Goal: Information Seeking & Learning: Learn about a topic

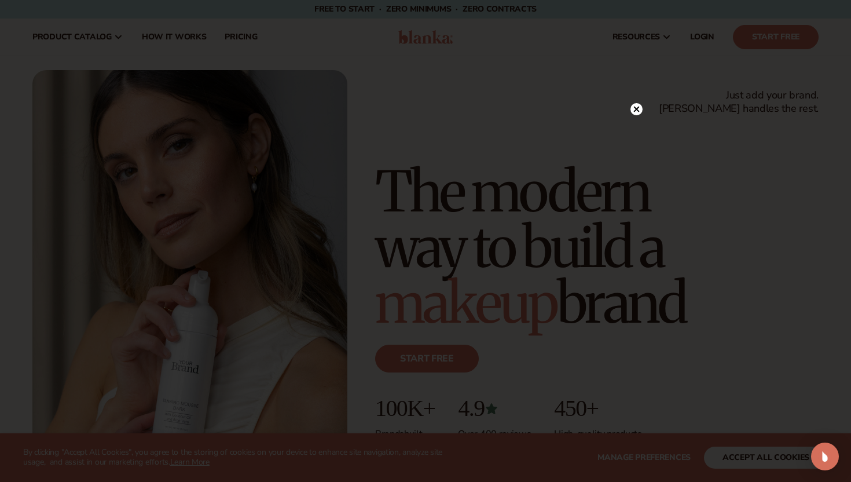
click at [635, 109] on circle at bounding box center [637, 109] width 12 height 12
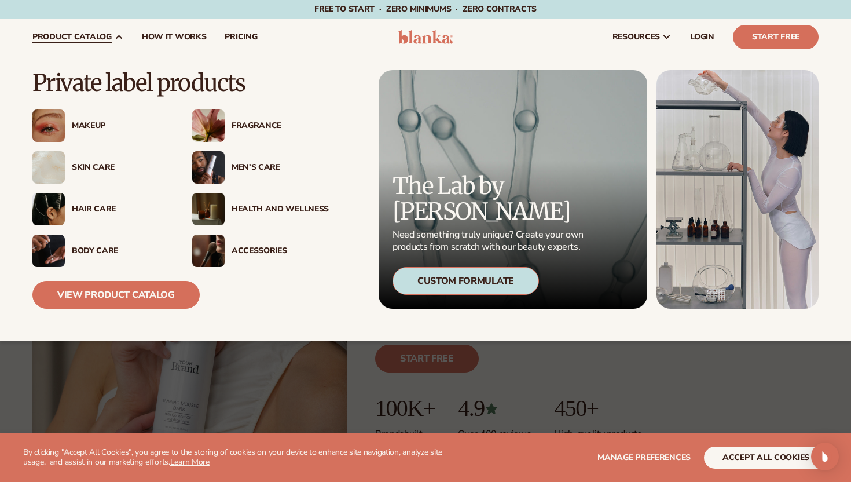
click at [90, 203] on div "Hair Care" at bounding box center [100, 209] width 137 height 32
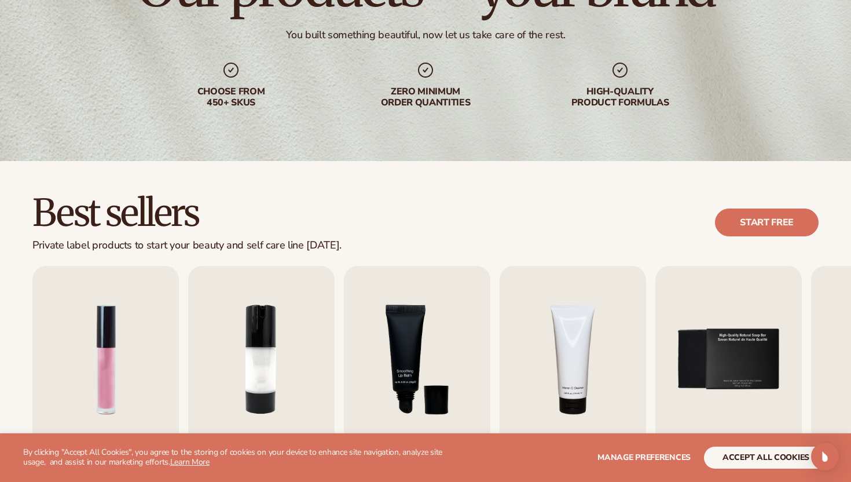
scroll to position [258, 0]
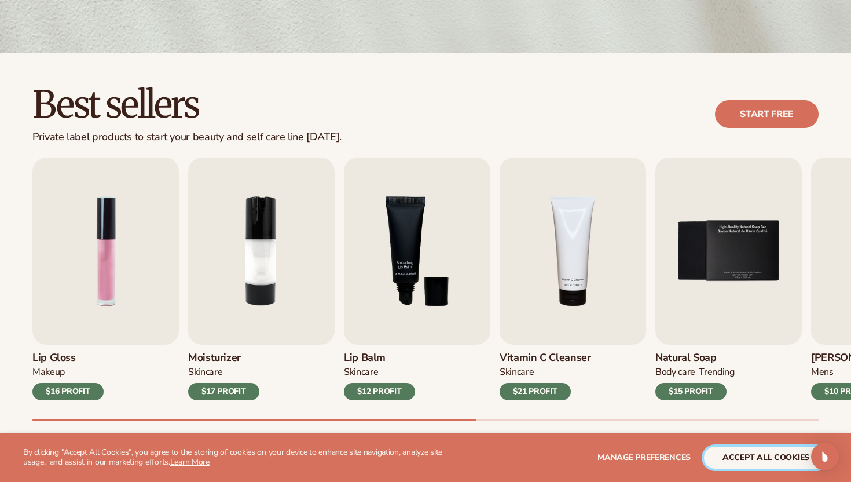
click at [728, 458] on button "accept all cookies" at bounding box center [766, 457] width 124 height 22
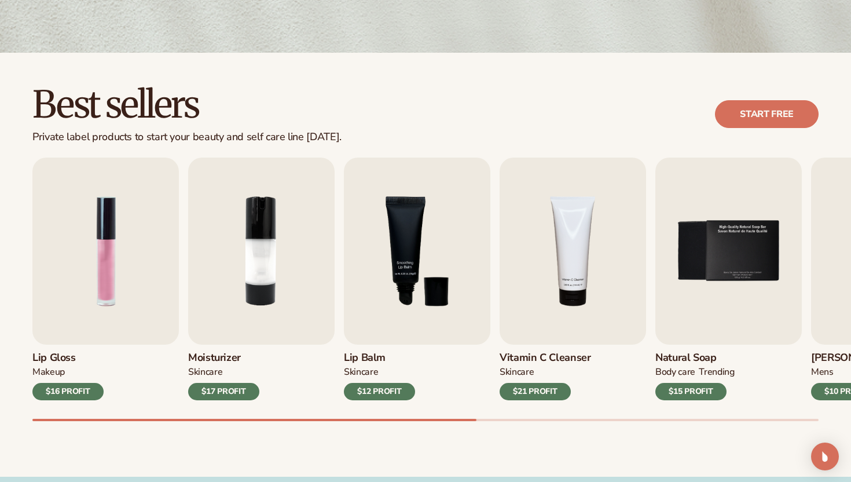
click at [217, 347] on div "Moisturizer SKINCARE $17 PROFIT" at bounding box center [261, 373] width 146 height 56
click at [218, 358] on h3 "Moisturizer" at bounding box center [223, 357] width 71 height 13
click at [236, 390] on div "$17 PROFIT" at bounding box center [223, 391] width 71 height 17
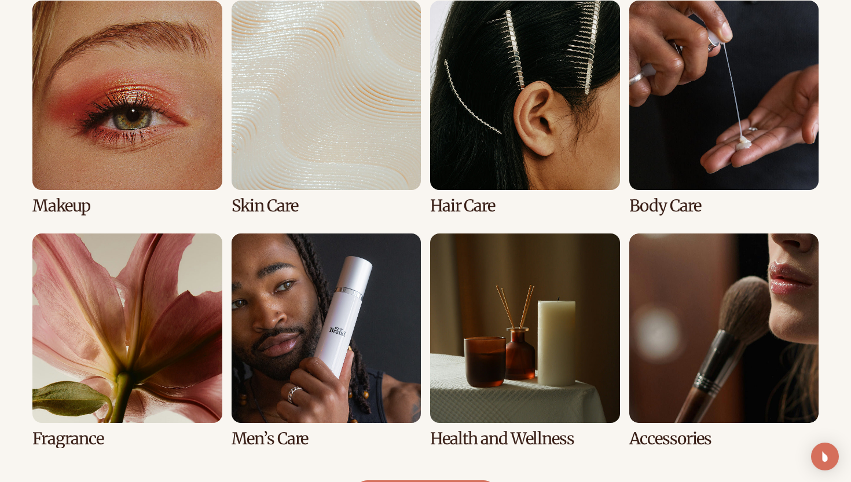
scroll to position [873, 0]
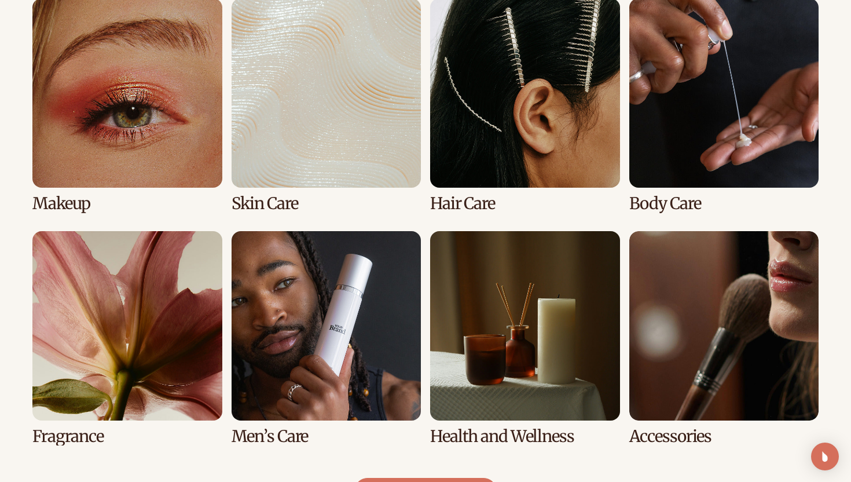
click at [360, 189] on link "2 / 8" at bounding box center [327, 105] width 190 height 214
click at [352, 171] on link "2 / 8" at bounding box center [327, 105] width 190 height 214
click at [139, 274] on link "5 / 8" at bounding box center [127, 338] width 190 height 214
click at [82, 430] on link "5 / 8" at bounding box center [127, 338] width 190 height 214
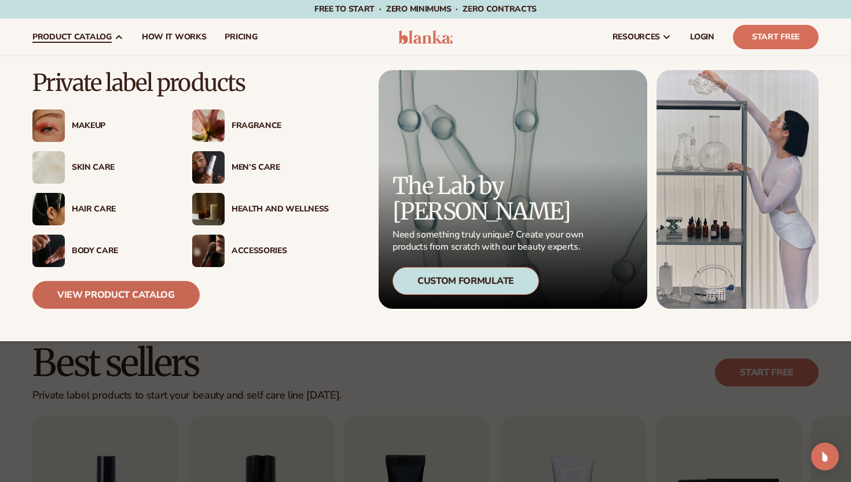
click at [128, 285] on link "View Product Catalog" at bounding box center [115, 295] width 167 height 28
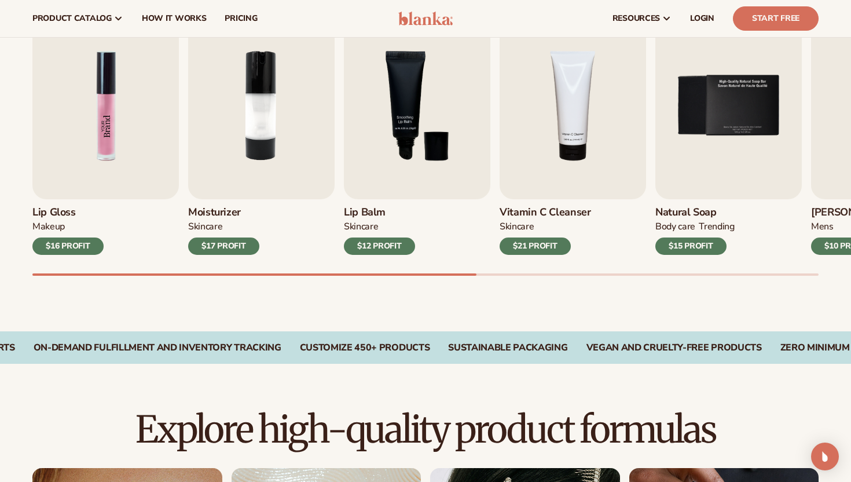
scroll to position [334, 0]
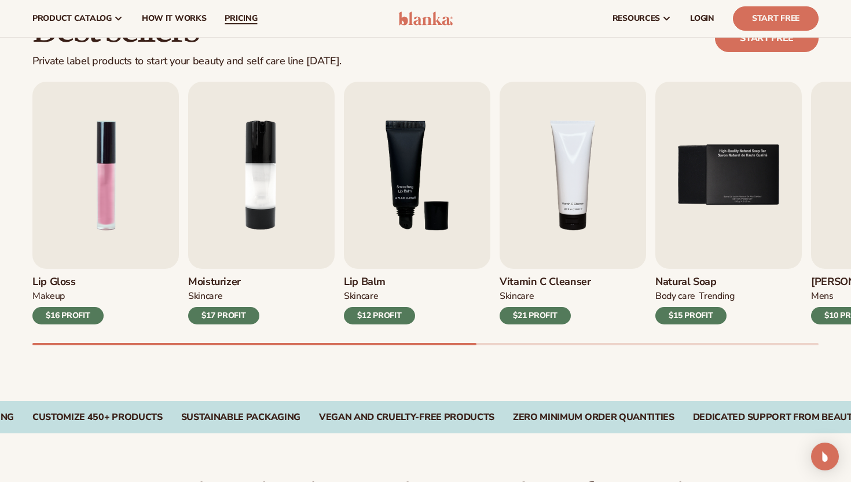
click at [247, 17] on span "pricing" at bounding box center [241, 18] width 32 height 9
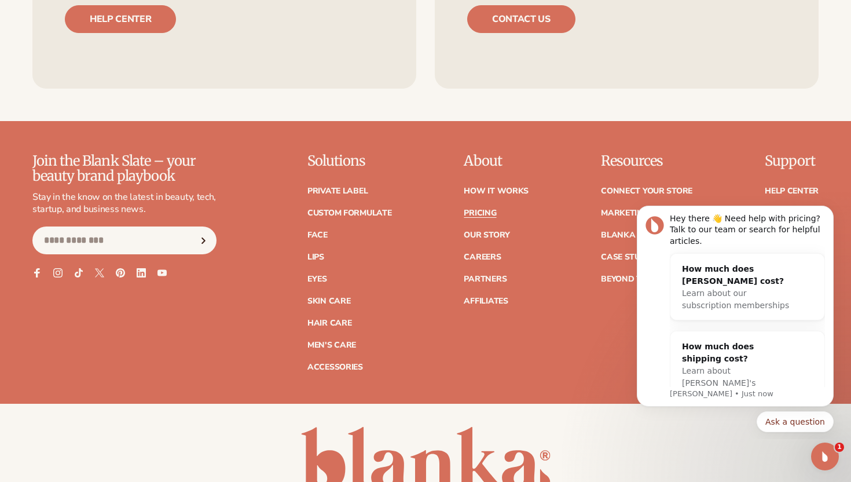
scroll to position [2440, 0]
